Goal: Information Seeking & Learning: Find specific page/section

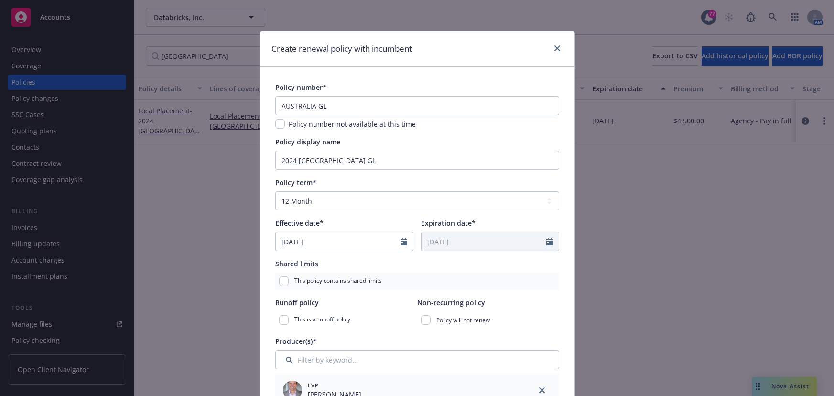
select select "12"
click at [554, 51] on link "close" at bounding box center [557, 48] width 11 height 11
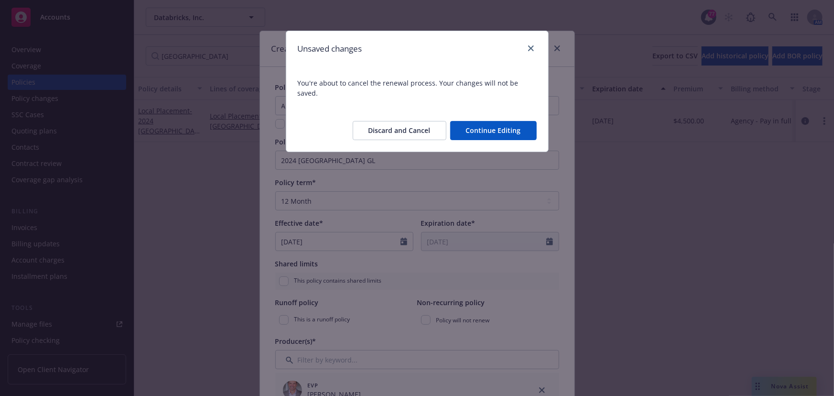
click at [532, 54] on div at bounding box center [528, 49] width 15 height 12
click at [406, 121] on button "Discard and Cancel" at bounding box center [400, 130] width 94 height 19
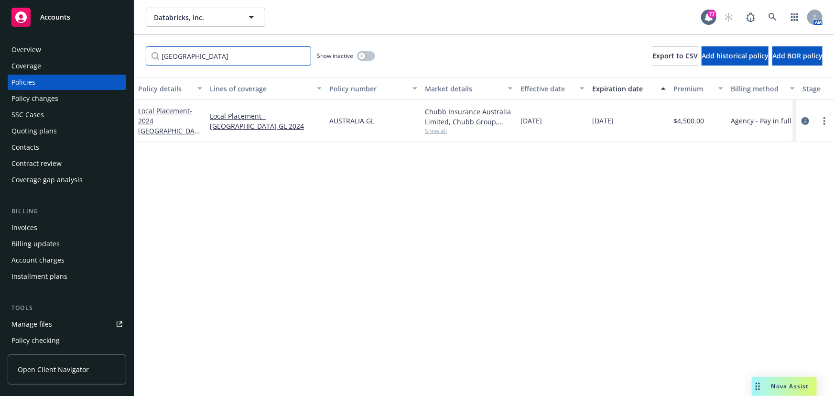
click at [194, 60] on input "[GEOGRAPHIC_DATA]" at bounding box center [228, 55] width 165 height 19
drag, startPoint x: 183, startPoint y: 56, endPoint x: 54, endPoint y: 57, distance: 128.1
click at [54, 57] on div "Accounts Overview Coverage Policies Policy changes SSC Cases Quoting plans Cont…" at bounding box center [417, 198] width 834 height 396
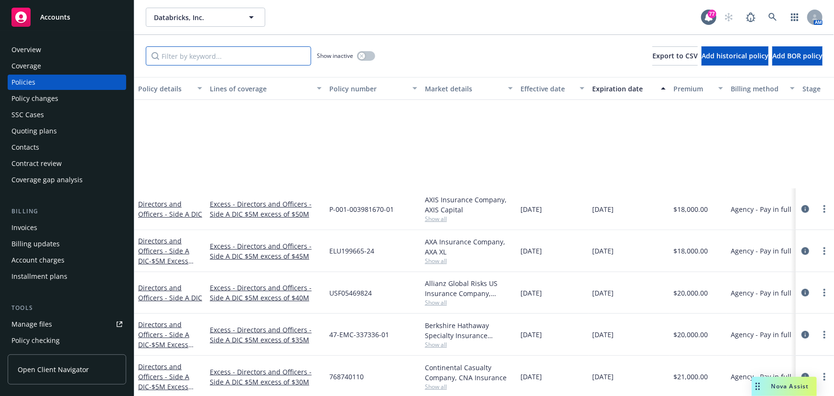
scroll to position [434, 0]
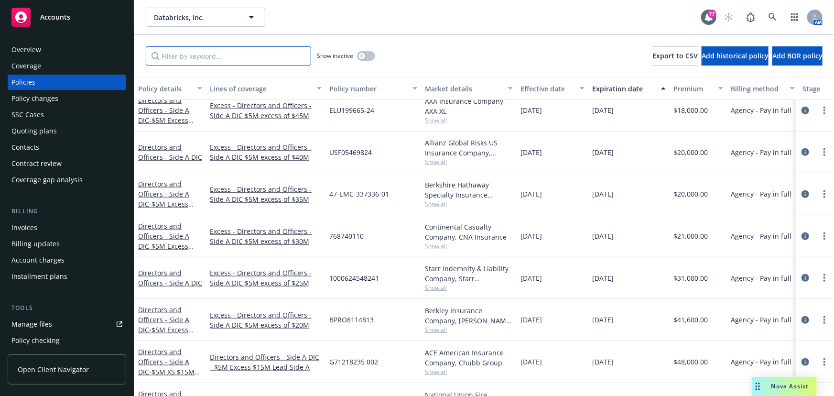
click at [213, 52] on input "Filter by keyword..." at bounding box center [228, 55] width 165 height 19
type input "k"
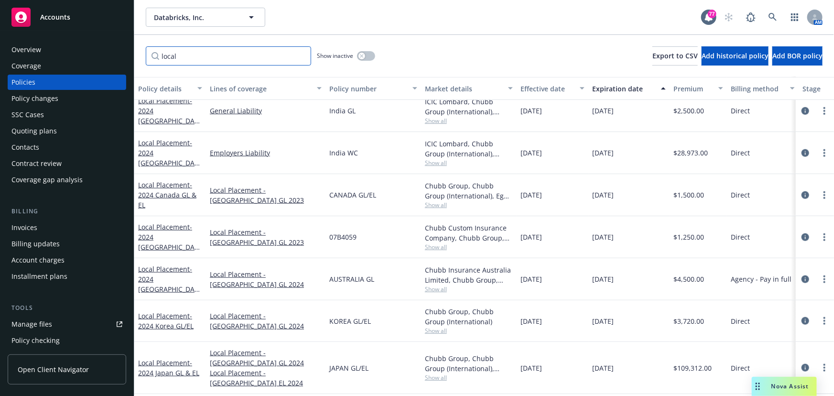
type input "local"
drag, startPoint x: 193, startPoint y: 61, endPoint x: 193, endPoint y: 54, distance: 7.2
click at [193, 54] on input "local" at bounding box center [228, 55] width 165 height 19
click at [177, 63] on input "local" at bounding box center [228, 55] width 165 height 19
